Goal: Information Seeking & Learning: Check status

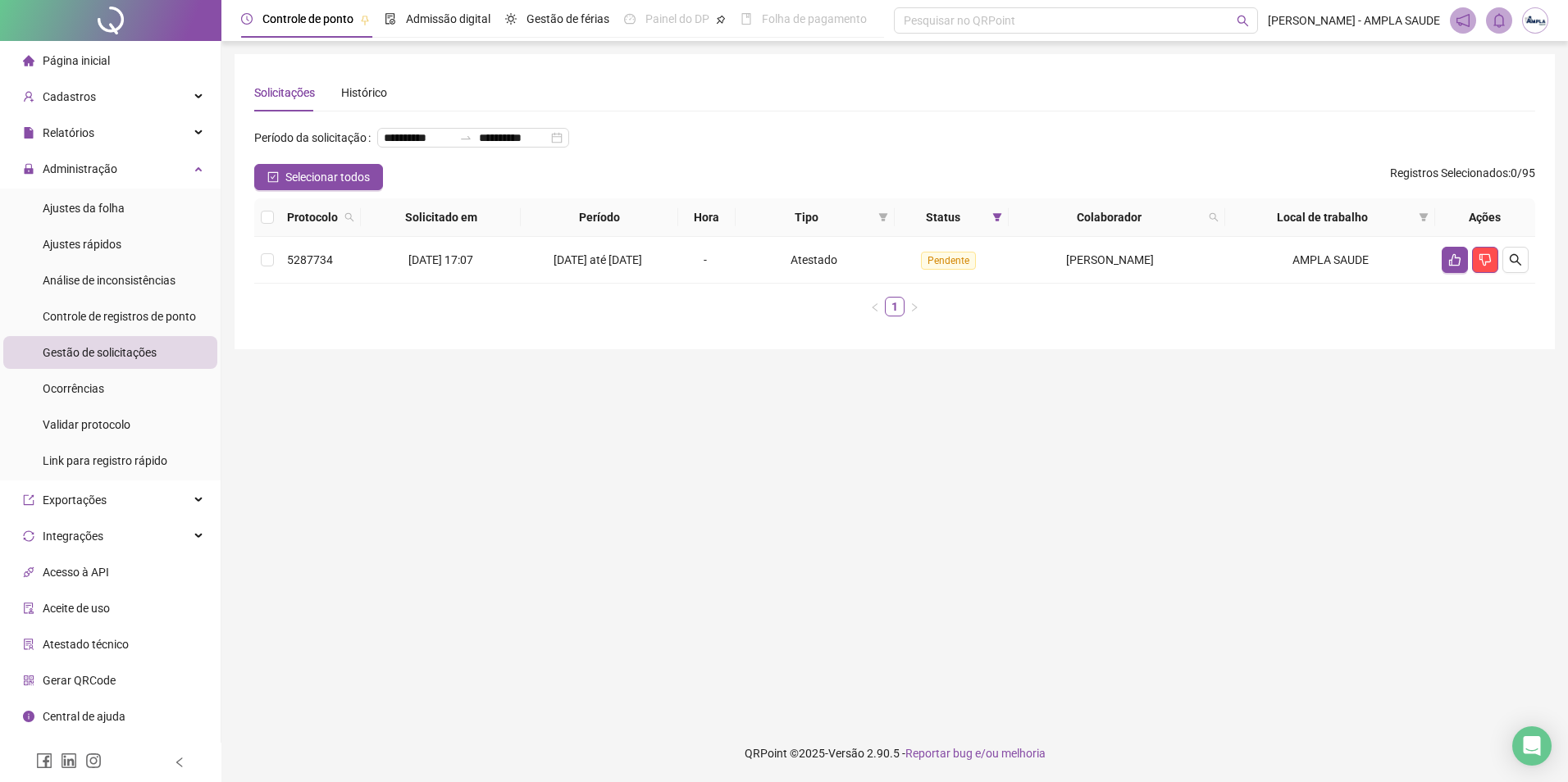
click at [62, 62] on span "Página inicial" at bounding box center [76, 60] width 67 height 13
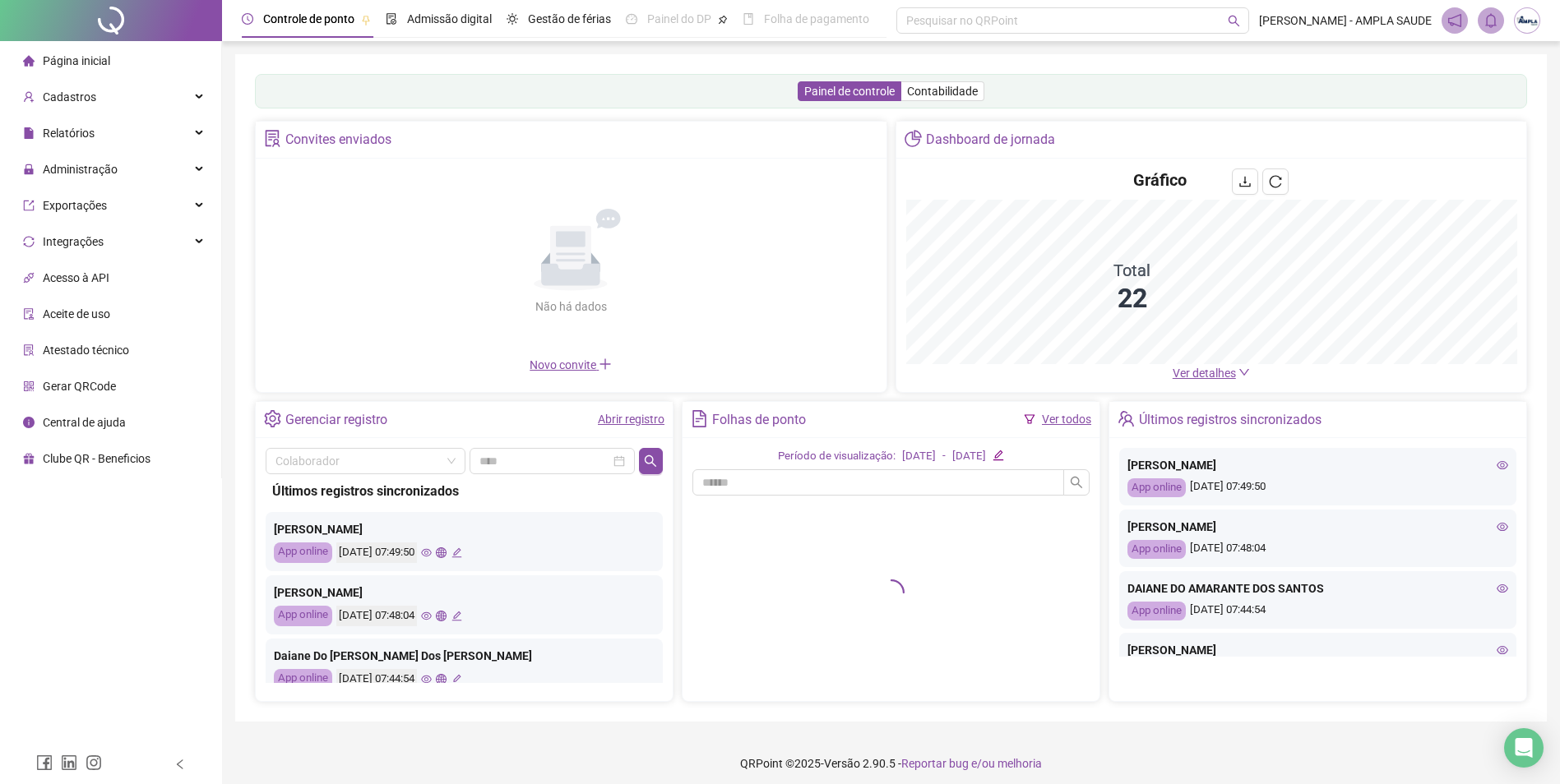
drag, startPoint x: 1198, startPoint y: 376, endPoint x: 1175, endPoint y: 390, distance: 26.9
click at [1198, 376] on span "Ver detalhes" at bounding box center [1204, 373] width 63 height 13
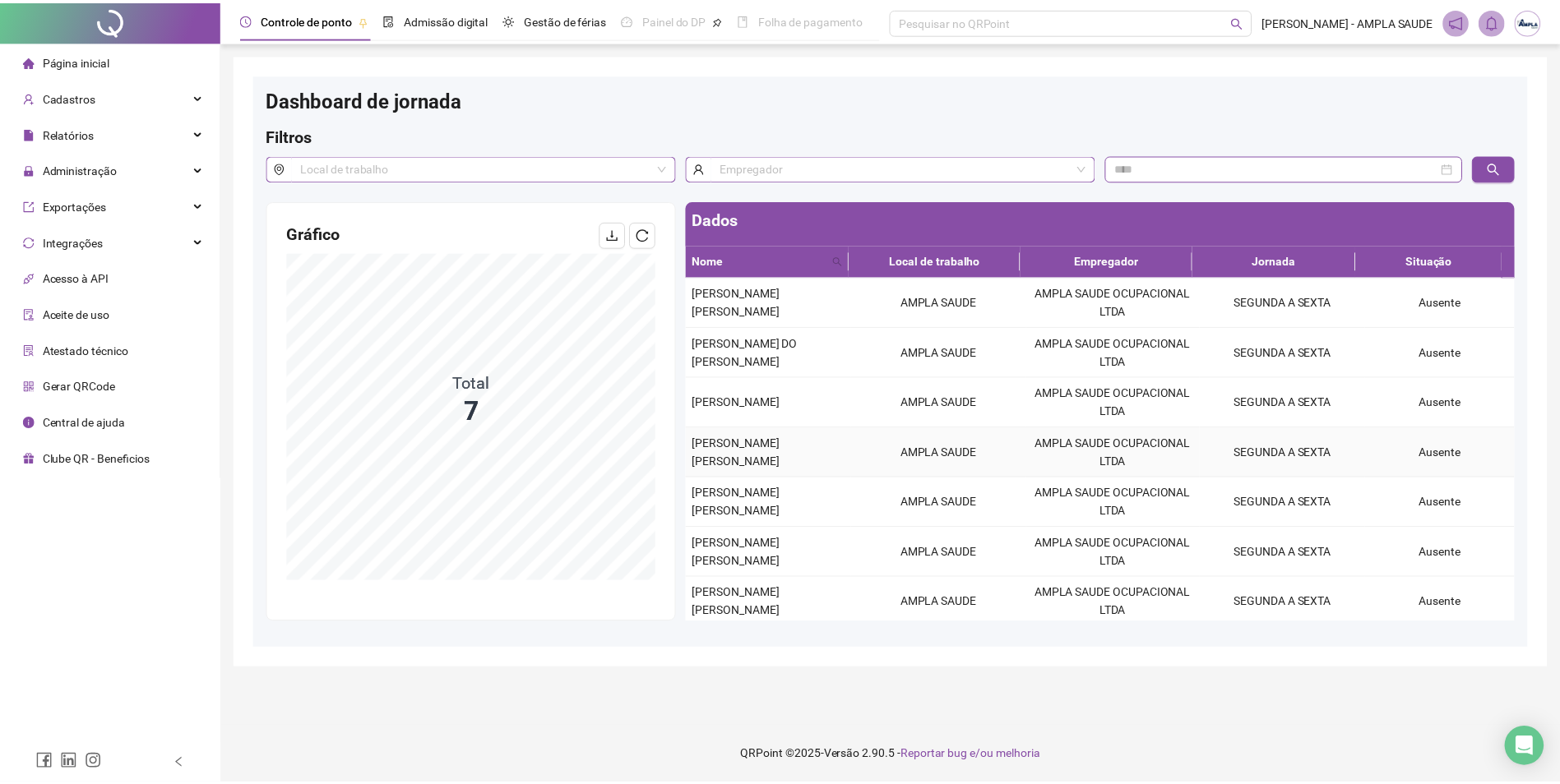
scroll to position [6, 0]
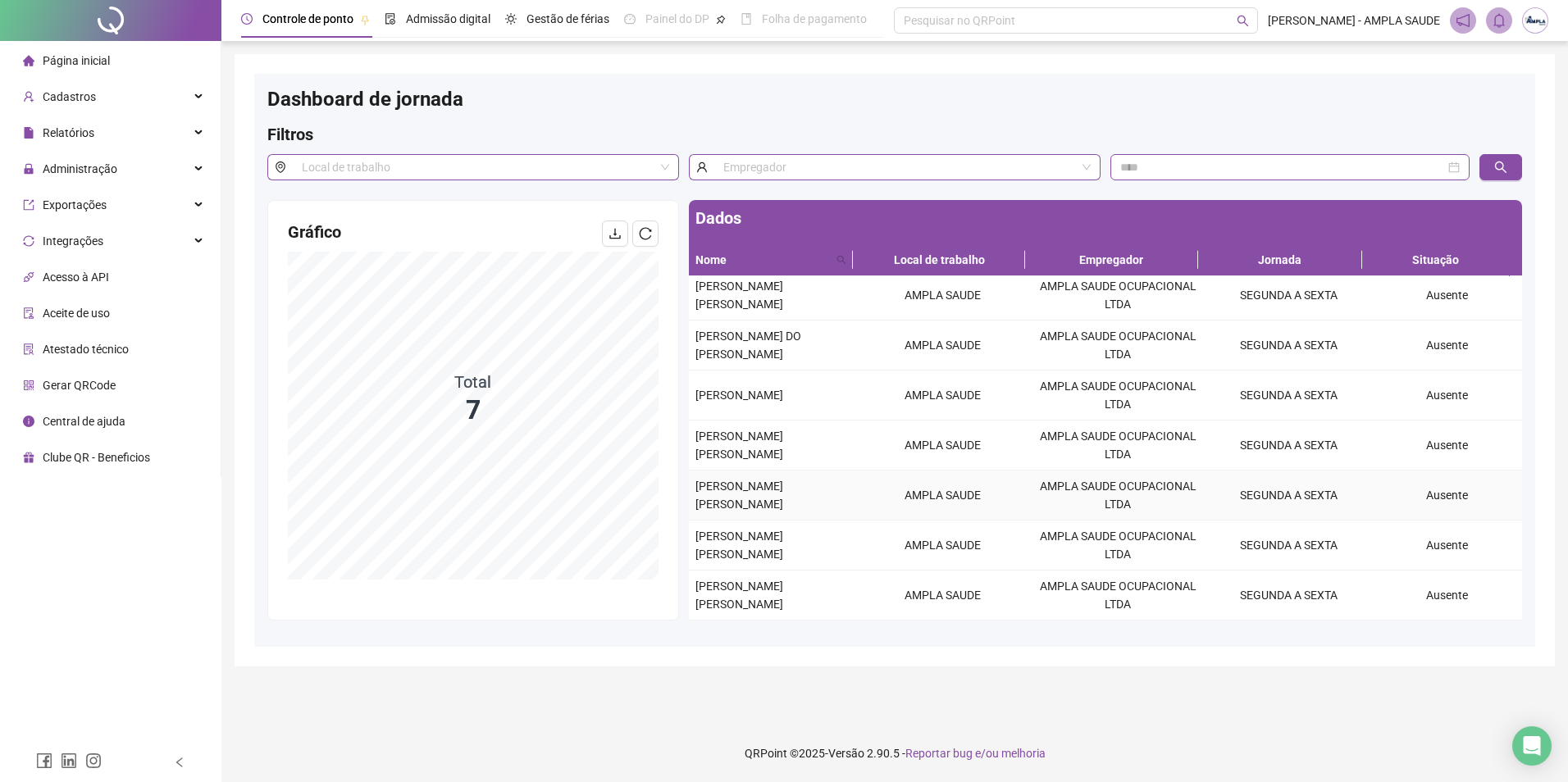
click at [769, 500] on div "[PERSON_NAME]" at bounding box center [772, 496] width 154 height 36
click at [988, 510] on td "AMPLA SAUDE" at bounding box center [943, 496] width 175 height 50
click at [758, 479] on span "[PERSON_NAME]" at bounding box center [739, 495] width 88 height 31
click at [755, 436] on div "[PERSON_NAME]" at bounding box center [772, 446] width 154 height 36
click at [758, 383] on td "[PERSON_NAME]" at bounding box center [772, 396] width 166 height 50
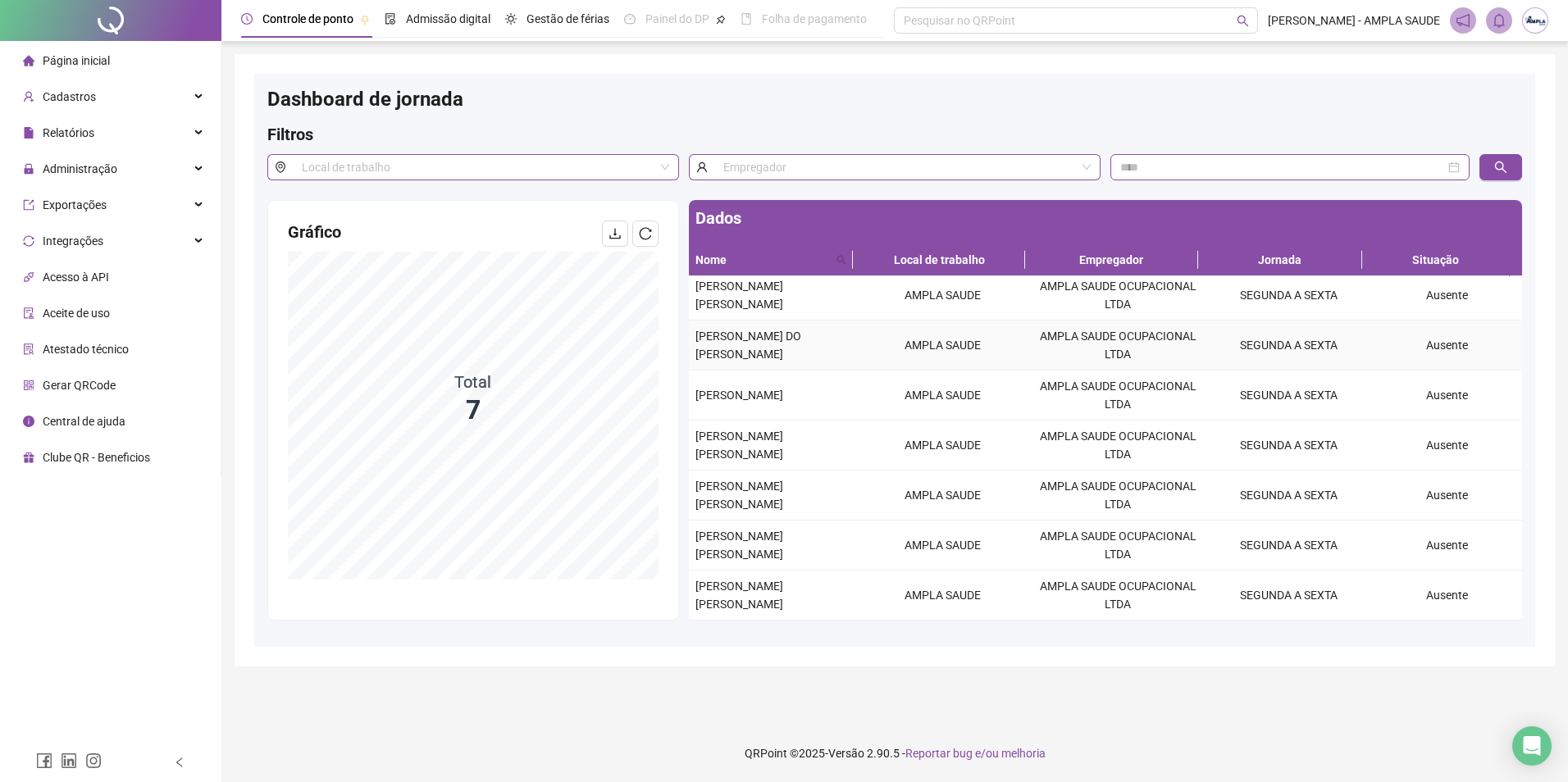
click at [756, 346] on span "[PERSON_NAME]" at bounding box center [748, 345] width 106 height 31
click at [59, 65] on span "Página inicial" at bounding box center [76, 60] width 67 height 13
